Goal: Transaction & Acquisition: Purchase product/service

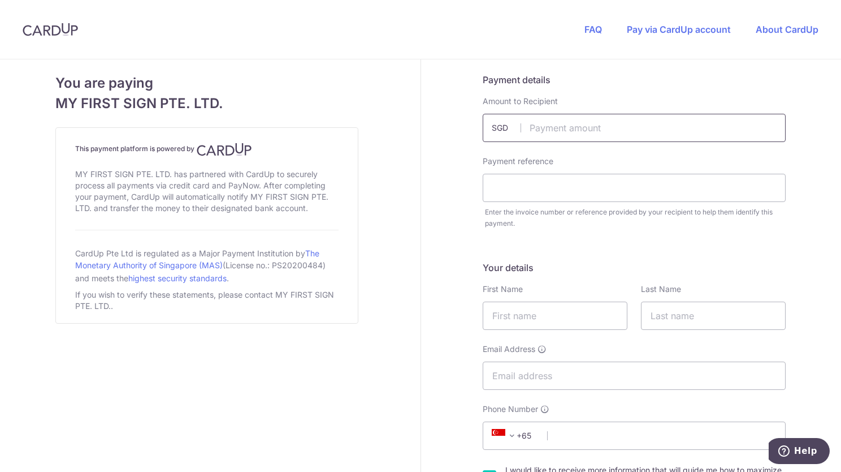
click at [563, 132] on input "text" at bounding box center [634, 128] width 303 height 28
click at [565, 126] on input "text" at bounding box center [634, 128] width 303 height 28
type input "817.50"
click at [551, 189] on input "text" at bounding box center [634, 188] width 303 height 28
type input "MFS4503-0602"
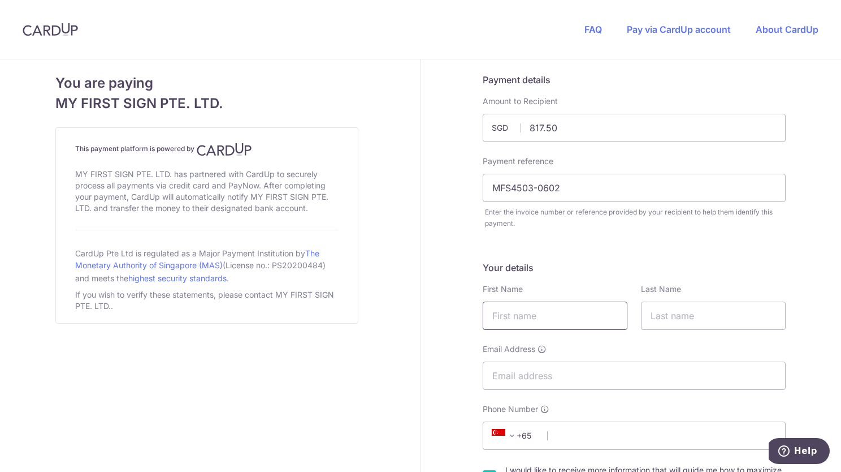
click at [527, 313] on input "text" at bounding box center [555, 315] width 145 height 28
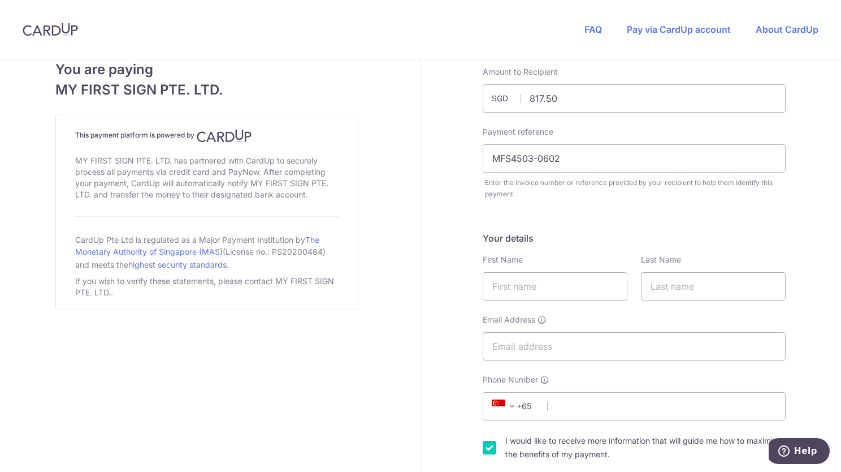
scroll to position [57, 0]
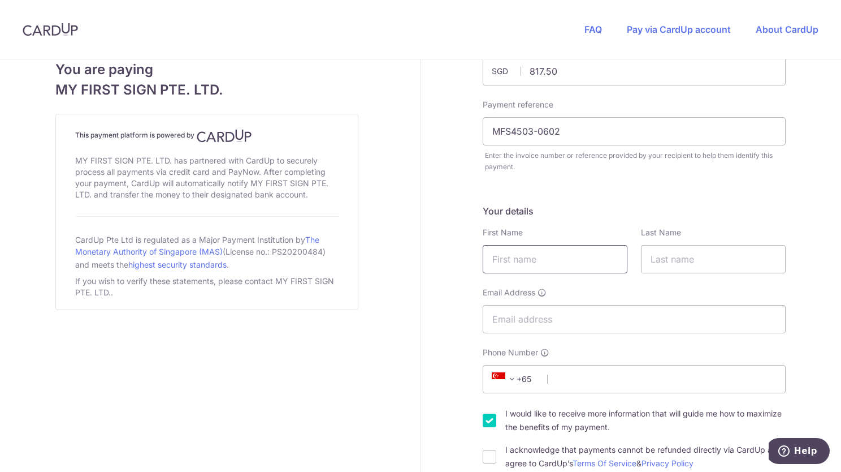
click at [544, 260] on input "text" at bounding box center [555, 259] width 145 height 28
type input "Cliff"
type input "[PERSON_NAME]"
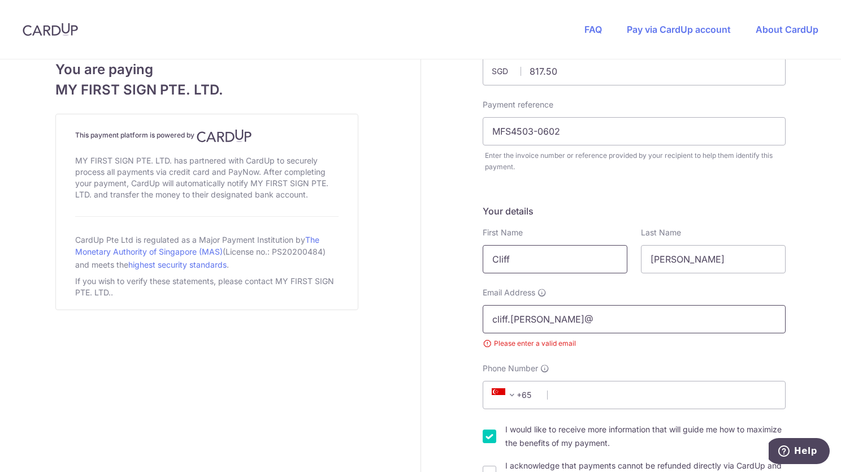
type input "[EMAIL_ADDRESS][PERSON_NAME][DOMAIN_NAME]"
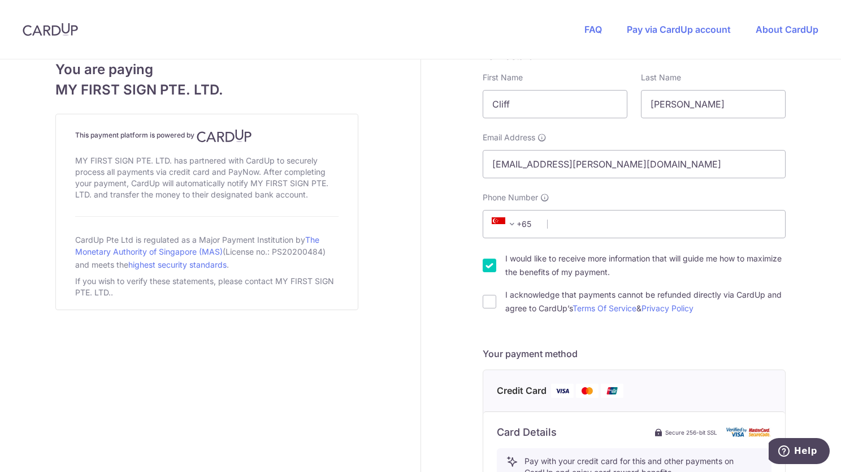
scroll to position [155, 0]
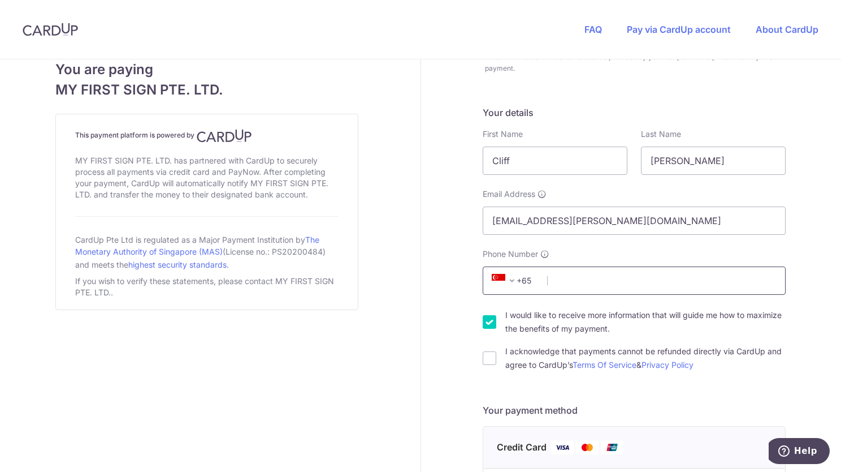
click at [562, 283] on input "Phone Number" at bounding box center [634, 280] width 303 height 28
type input "97898567"
click at [451, 327] on div "Payment details Amount to Recipient 817.50 SGD Payment reference MFS4503-0602 E…" at bounding box center [634, 426] width 427 height 1044
click at [483, 322] on input "I would like to receive more information that will guide me how to maximize the…" at bounding box center [490, 322] width 14 height 14
checkbox input "false"
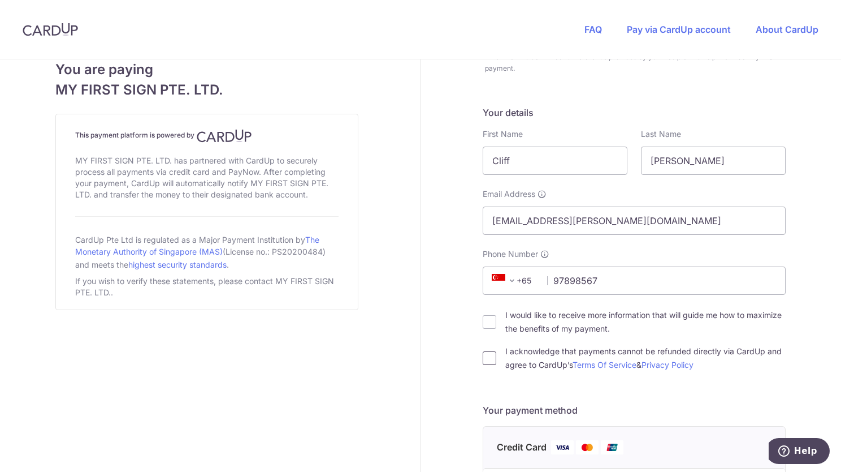
click at [486, 361] on input "I acknowledge that payments cannot be refunded directly via CardUp and agree to…" at bounding box center [490, 358] width 14 height 14
checkbox input "true"
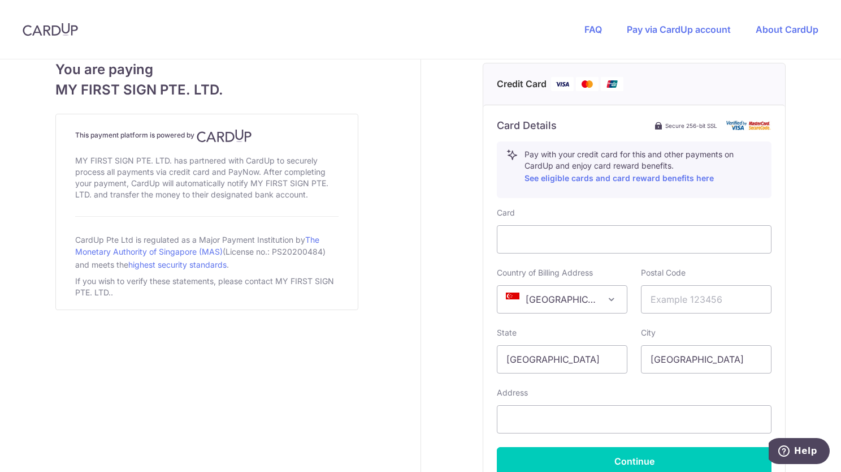
scroll to position [630, 0]
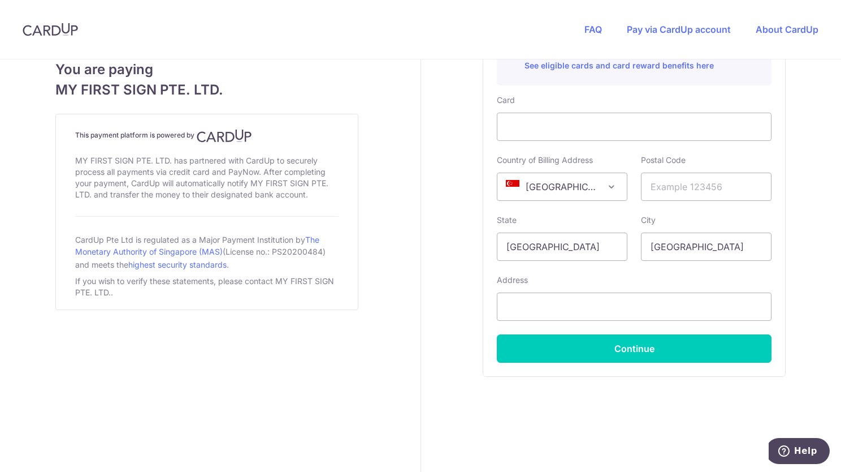
click at [483, 164] on div "Card Details Secure 256-bit SSL Pay with your credit card for this and other pa…" at bounding box center [634, 184] width 302 height 384
click at [677, 185] on input "text" at bounding box center [706, 186] width 131 height 28
click at [563, 304] on input "text" at bounding box center [634, 306] width 275 height 28
drag, startPoint x: 690, startPoint y: 185, endPoint x: 549, endPoint y: 189, distance: 140.8
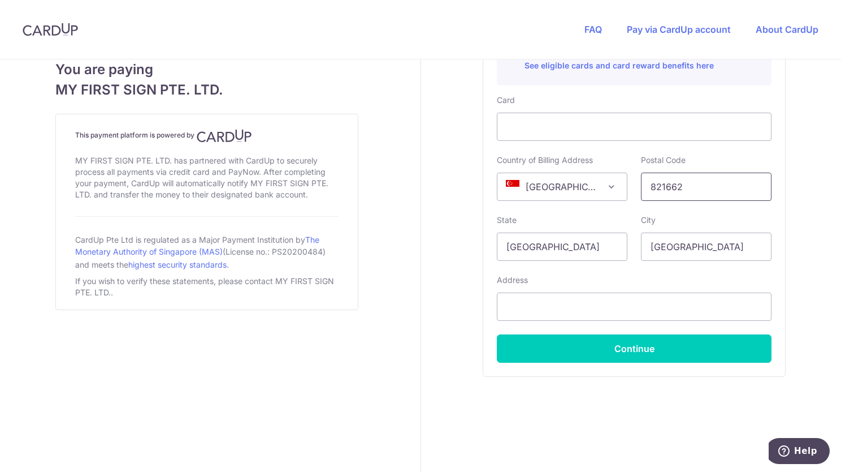
click at [550, 189] on div "Country of Billing Address [GEOGRAPHIC_DATA] [GEOGRAPHIC_DATA] [GEOGRAPHIC_DATA…" at bounding box center [634, 177] width 288 height 46
type input "150165"
click at [530, 304] on input "text" at bounding box center [634, 306] width 275 height 28
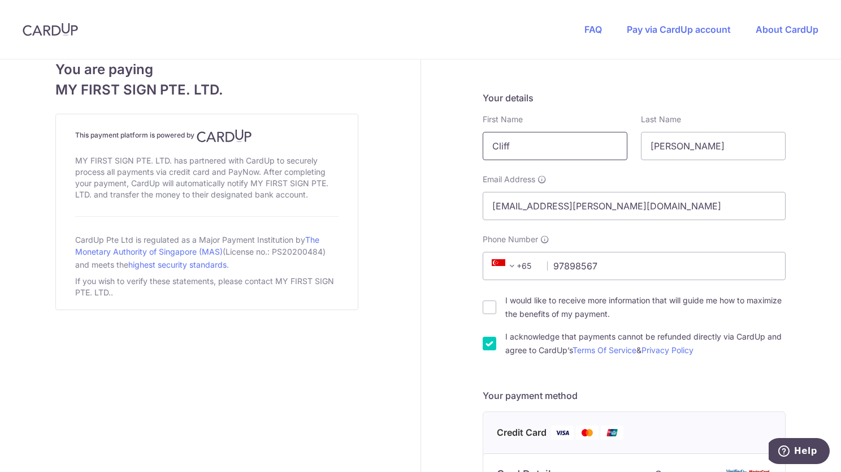
scroll to position [113, 0]
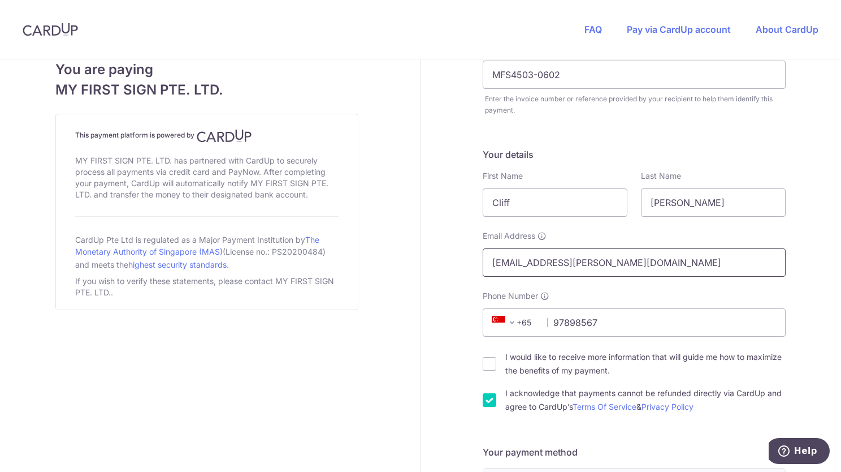
click at [567, 261] on input "[EMAIL_ADDRESS][PERSON_NAME][DOMAIN_NAME]" at bounding box center [634, 262] width 303 height 28
drag, startPoint x: 580, startPoint y: 263, endPoint x: 472, endPoint y: 268, distance: 108.1
click at [483, 267] on input "[EMAIL_ADDRESS][PERSON_NAME][DOMAIN_NAME]" at bounding box center [634, 262] width 303 height 28
type input "[EMAIL_ADDRESS][DOMAIN_NAME]"
drag, startPoint x: 521, startPoint y: 205, endPoint x: 469, endPoint y: 202, distance: 51.5
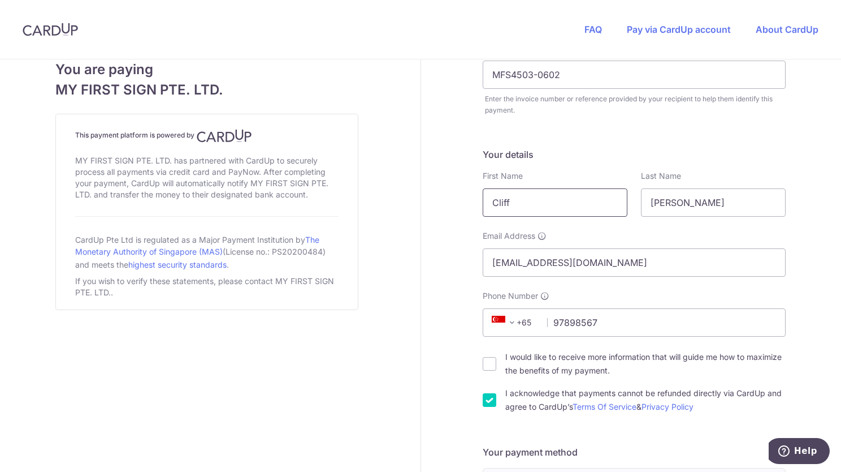
click at [469, 202] on div "Payment details Amount to Recipient 817.50 SGD Payment reference MFS4503-0602 E…" at bounding box center [634, 468] width 427 height 1044
type input "[PERSON_NAME]"
click at [464, 200] on div "Payment details Amount to Recipient 817.50 SGD Payment reference MFS4503-0602 E…" at bounding box center [634, 468] width 427 height 1044
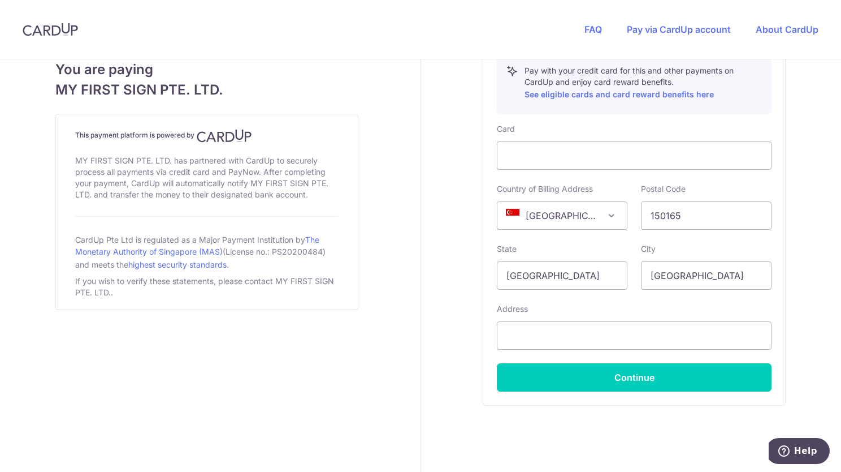
scroll to position [622, 0]
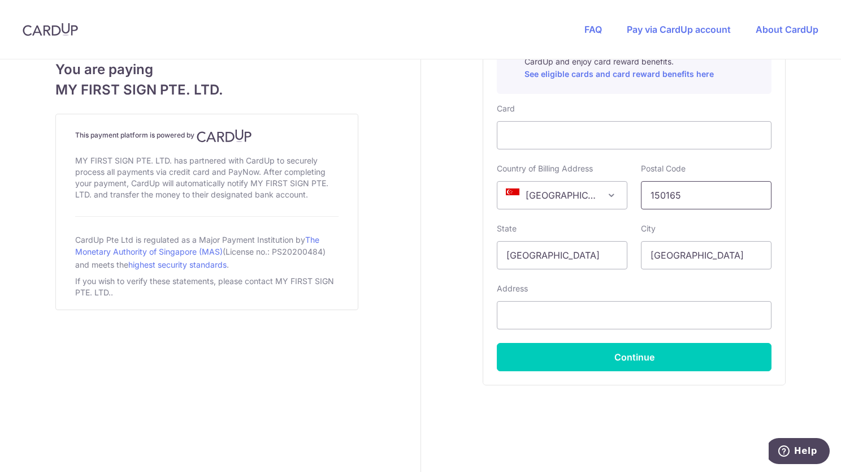
drag, startPoint x: 683, startPoint y: 200, endPoint x: 586, endPoint y: 203, distance: 97.3
click at [588, 203] on div "Country of Billing Address [GEOGRAPHIC_DATA] [GEOGRAPHIC_DATA] [GEOGRAPHIC_DATA…" at bounding box center [634, 186] width 288 height 46
type input "821662"
click at [546, 312] on input "text" at bounding box center [634, 315] width 275 height 28
type input "Blk [STREET_ADDRESS]"
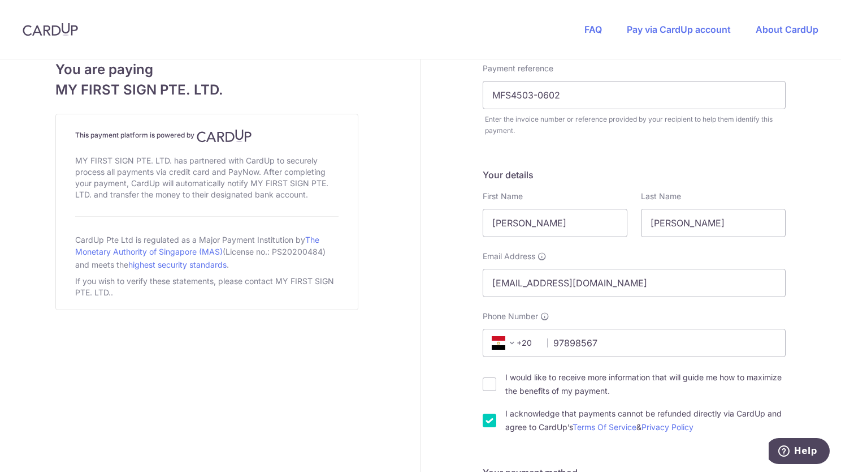
scroll to position [113, 0]
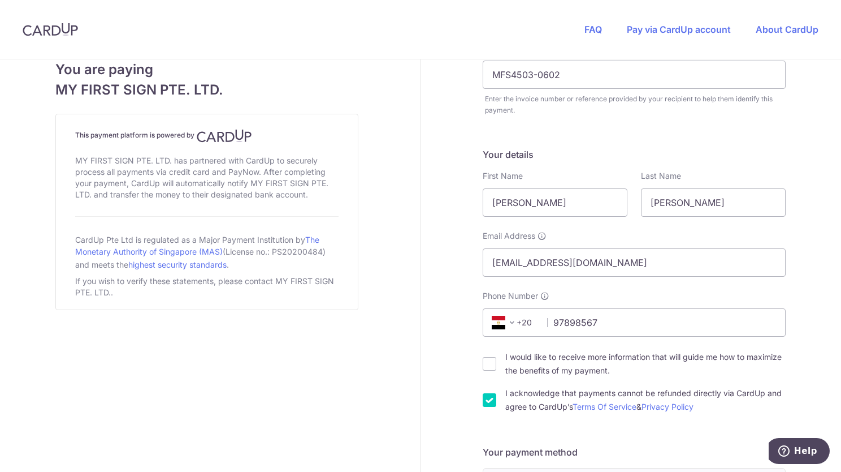
click at [511, 323] on span at bounding box center [512, 322] width 14 height 14
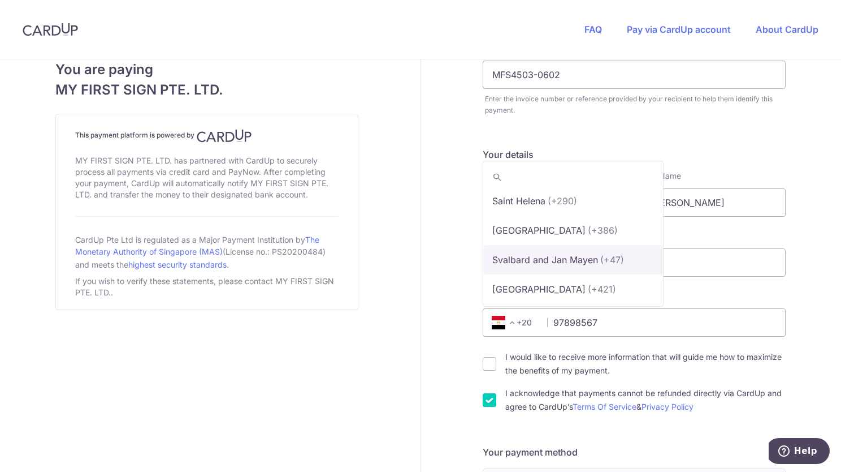
scroll to position [5864, 0]
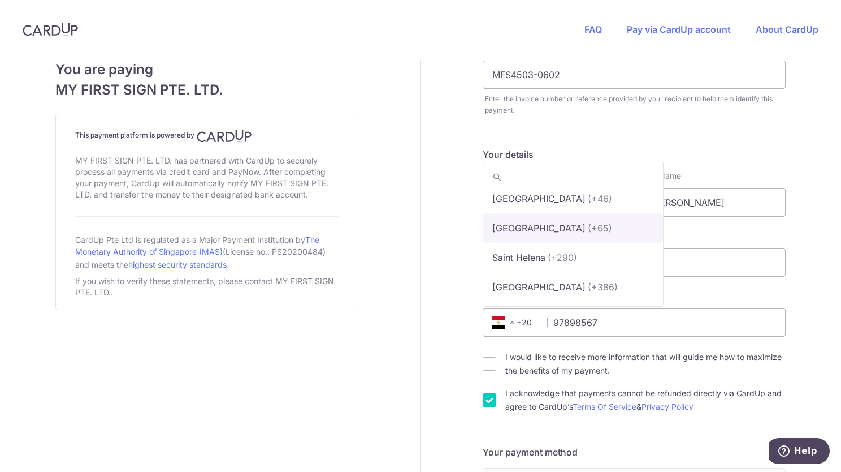
select select "199"
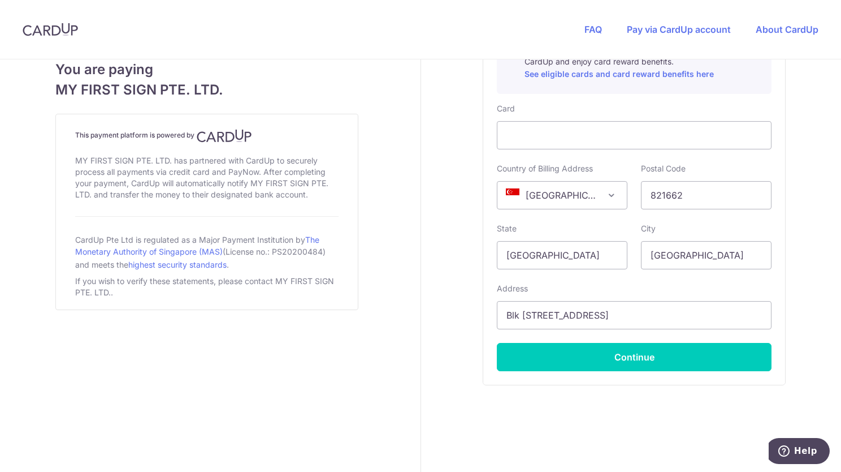
scroll to position [630, 0]
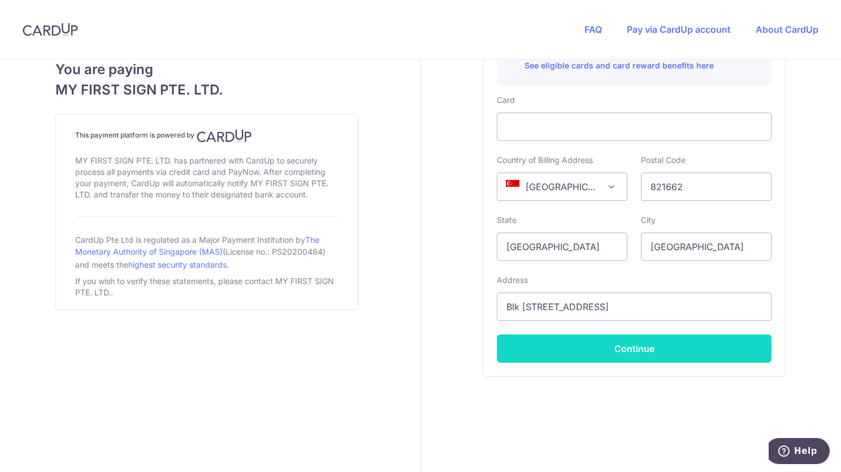
click at [610, 345] on button "Continue" at bounding box center [634, 348] width 275 height 28
click at [626, 343] on button "Continue" at bounding box center [634, 348] width 275 height 28
type input "**** 7765"
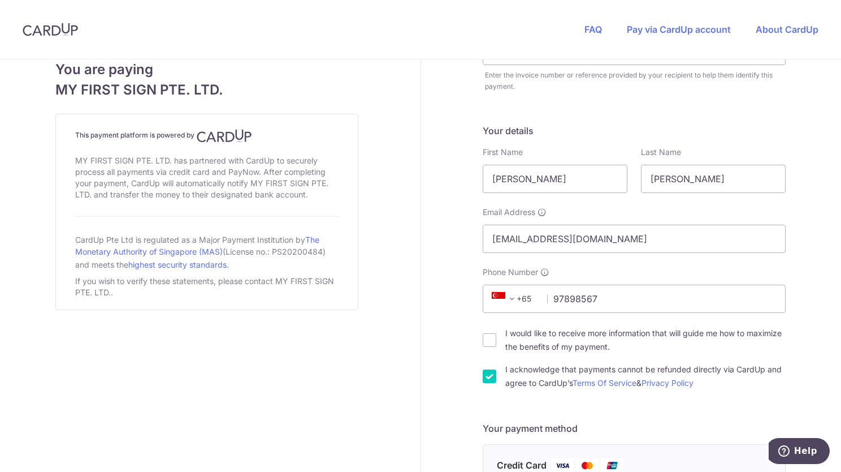
scroll to position [0, 0]
